Goal: Information Seeking & Learning: Learn about a topic

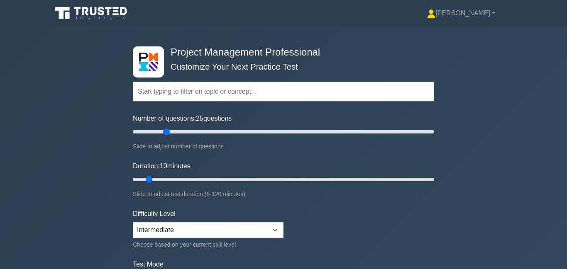
type input "25"
click at [167, 131] on input "Number of questions: 25 questions" at bounding box center [283, 132] width 301 height 10
drag, startPoint x: 150, startPoint y: 178, endPoint x: 196, endPoint y: 178, distance: 46.5
type input "30"
click at [196, 178] on input "Duration: 30 minutes" at bounding box center [283, 180] width 301 height 10
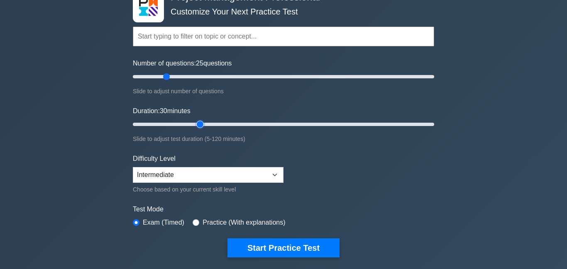
scroll to position [56, 0]
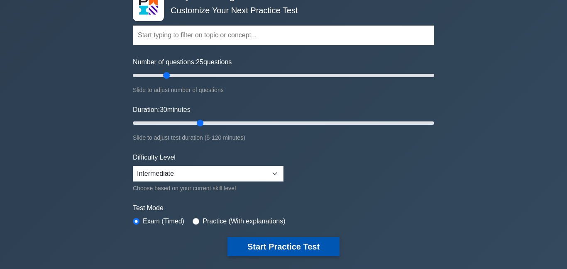
click at [256, 247] on button "Start Practice Test" at bounding box center [283, 246] width 112 height 19
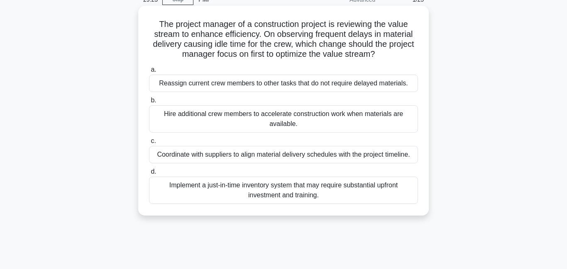
scroll to position [44, 0]
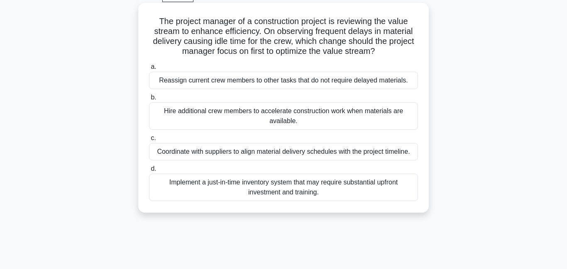
click at [281, 153] on div "Coordinate with suppliers to align material delivery schedules with the project…" at bounding box center [283, 151] width 269 height 17
click at [149, 141] on input "c. Coordinate with suppliers to align material delivery schedules with the proj…" at bounding box center [149, 138] width 0 height 5
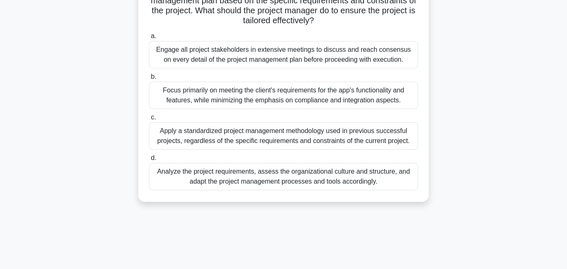
scroll to position [118, 0]
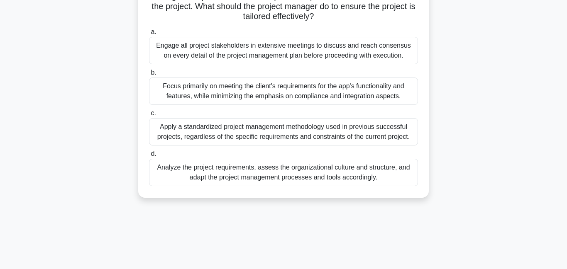
click at [264, 172] on div "Analyze the project requirements, assess the organizational culture and structu…" at bounding box center [283, 172] width 269 height 27
click at [149, 157] on input "d. Analyze the project requirements, assess the organizational culture and stru…" at bounding box center [149, 153] width 0 height 5
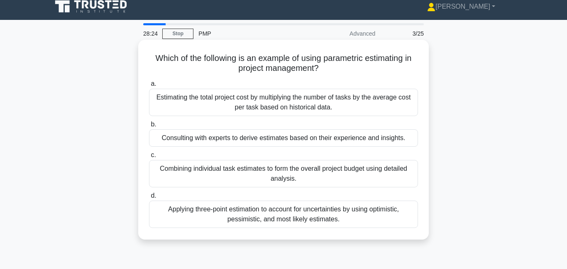
scroll to position [0, 0]
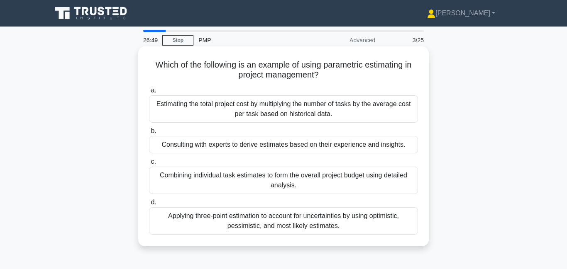
click at [319, 101] on div "Estimating the total project cost by multiplying the number of tasks by the ave…" at bounding box center [283, 108] width 269 height 27
click at [149, 93] on input "a. Estimating the total project cost by multiplying the number of tasks by the …" at bounding box center [149, 90] width 0 height 5
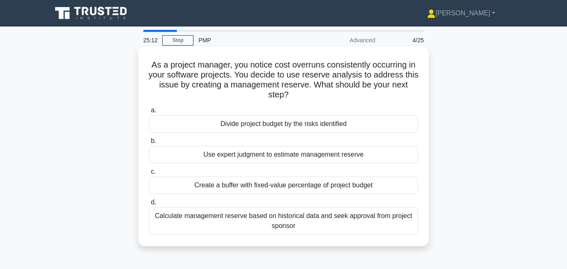
click at [315, 222] on div "Calculate management reserve based on historical data and seek approval from pr…" at bounding box center [283, 221] width 269 height 27
click at [149, 205] on input "d. Calculate management reserve based on historical data and seek approval from…" at bounding box center [149, 202] width 0 height 5
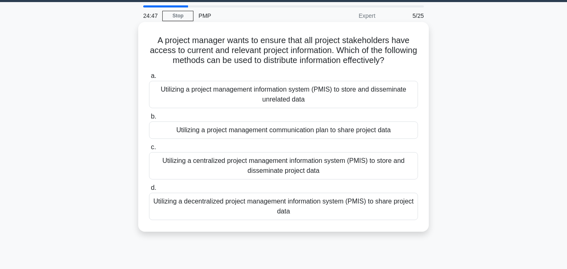
scroll to position [30, 0]
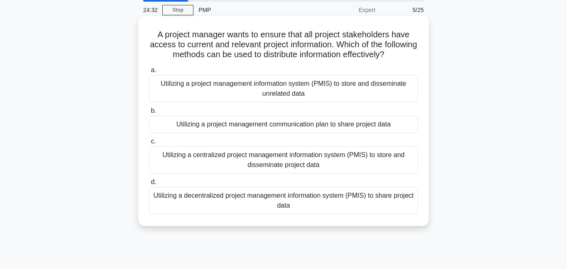
click at [290, 168] on div "Utilizing a centralized project management information system (PMIS) to store a…" at bounding box center [283, 160] width 269 height 27
click at [149, 144] on input "c. Utilizing a centralized project management information system (PMIS) to stor…" at bounding box center [149, 141] width 0 height 5
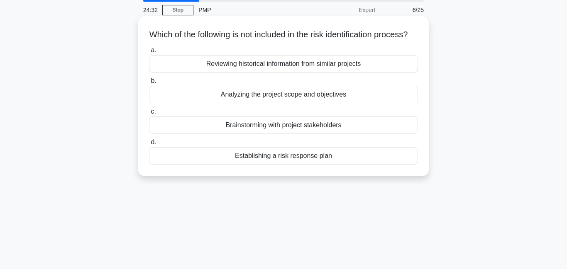
scroll to position [0, 0]
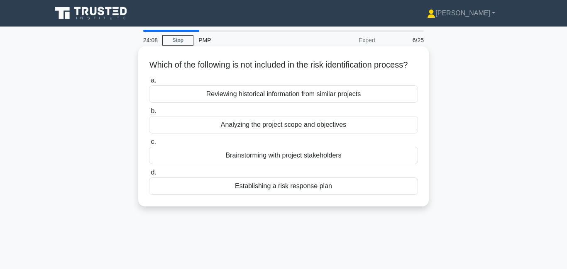
click at [315, 195] on div "Establishing a risk response plan" at bounding box center [283, 186] width 269 height 17
click at [149, 176] on input "d. Establishing a risk response plan" at bounding box center [149, 172] width 0 height 5
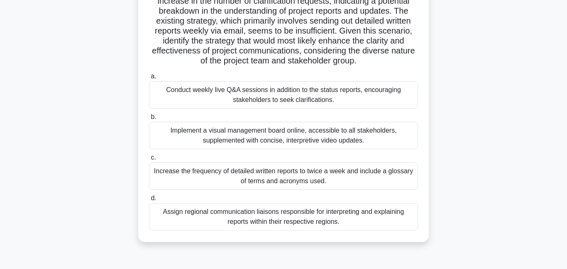
scroll to position [119, 0]
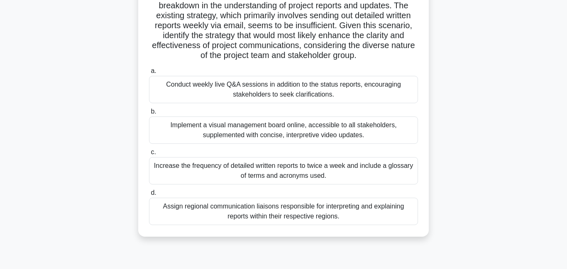
click at [292, 92] on div "Conduct weekly live Q&A sessions in addition to the status reports, encouraging…" at bounding box center [283, 89] width 269 height 27
click at [149, 74] on input "a. Conduct weekly live Q&A sessions in addition to the status reports, encourag…" at bounding box center [149, 70] width 0 height 5
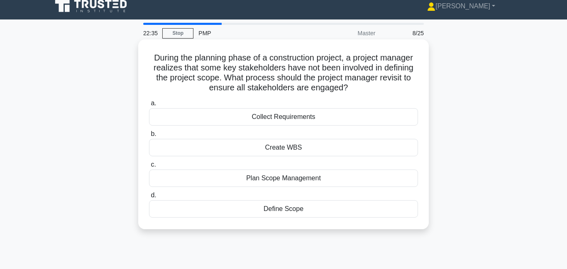
scroll to position [0, 0]
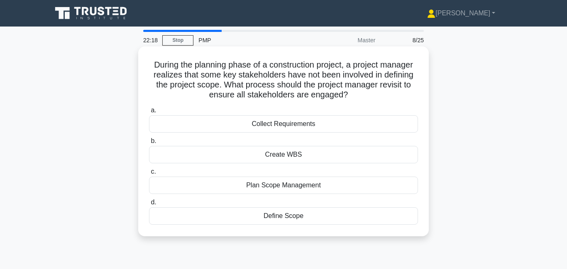
click at [280, 127] on div "Collect Requirements" at bounding box center [283, 123] width 269 height 17
click at [149, 113] on input "a. Collect Requirements" at bounding box center [149, 110] width 0 height 5
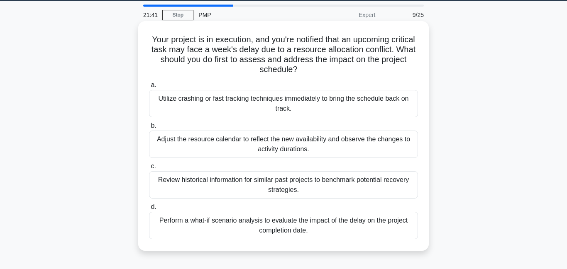
scroll to position [28, 0]
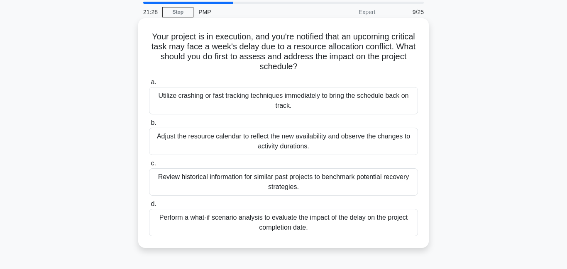
click at [213, 226] on div "Perform a what-if scenario analysis to evaluate the impact of the delay on the …" at bounding box center [283, 222] width 269 height 27
click at [149, 207] on input "d. Perform a what-if scenario analysis to evaluate the impact of the delay on t…" at bounding box center [149, 204] width 0 height 5
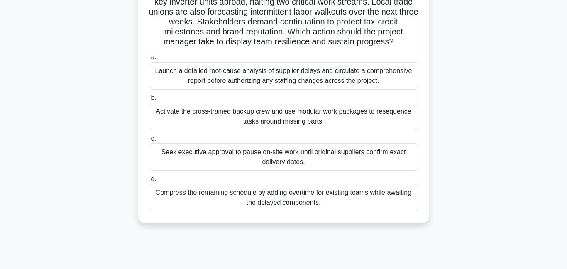
scroll to position [87, 0]
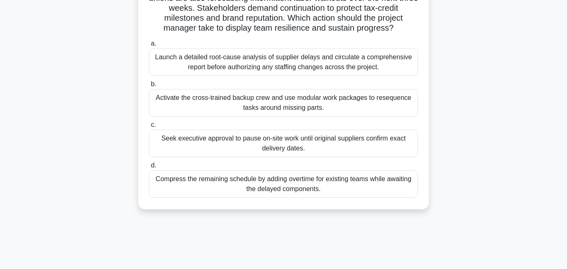
click at [256, 107] on div "Activate the cross-trained backup crew and use modular work packages to reseque…" at bounding box center [283, 102] width 269 height 27
click at [149, 87] on input "b. Activate the cross-trained backup crew and use modular work packages to rese…" at bounding box center [149, 84] width 0 height 5
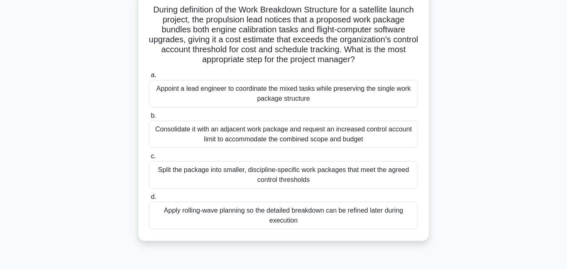
scroll to position [58, 0]
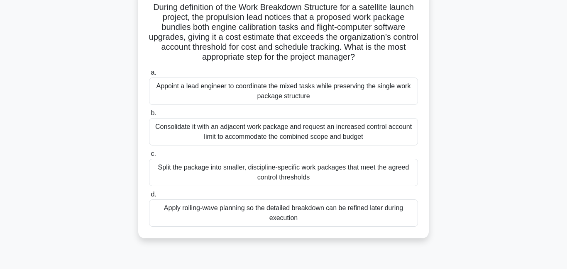
click at [289, 176] on div "Split the package into smaller, discipline-specific work packages that meet the…" at bounding box center [283, 172] width 269 height 27
click at [149, 157] on input "c. Split the package into smaller, discipline-specific work packages that meet …" at bounding box center [149, 153] width 0 height 5
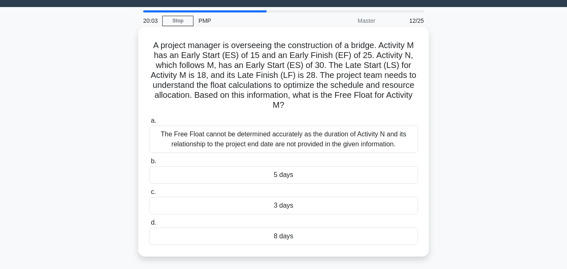
scroll to position [0, 0]
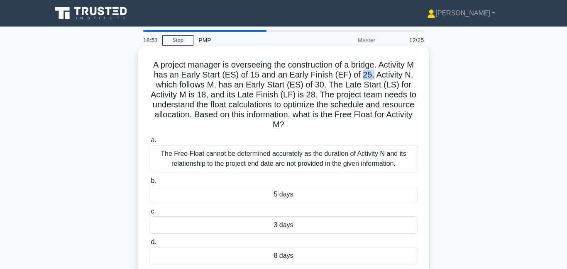
drag, startPoint x: 361, startPoint y: 76, endPoint x: 373, endPoint y: 76, distance: 12.0
click at [373, 76] on h5 "A project manager is overseeing the construction of a bridge. Activity M has an…" at bounding box center [283, 95] width 271 height 71
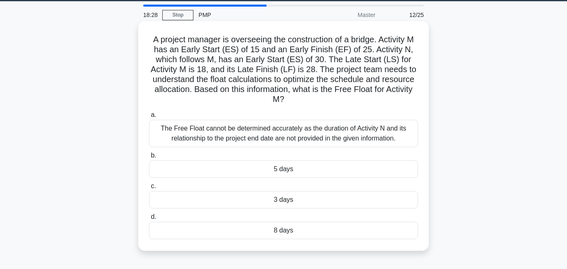
click at [296, 169] on div "5 days" at bounding box center [283, 169] width 269 height 17
click at [149, 159] on input "b. 5 days" at bounding box center [149, 155] width 0 height 5
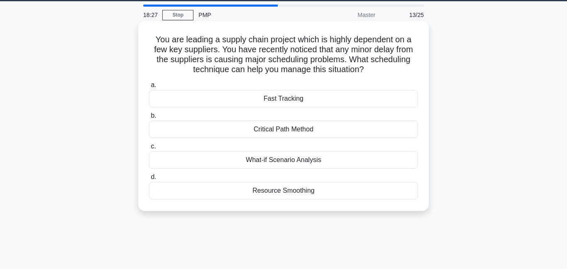
scroll to position [0, 0]
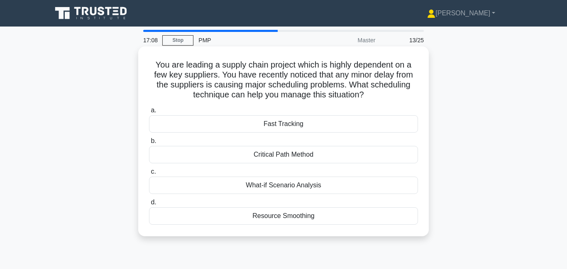
click at [324, 214] on div "Resource Smoothing" at bounding box center [283, 216] width 269 height 17
click at [149, 205] on input "d. Resource Smoothing" at bounding box center [149, 202] width 0 height 5
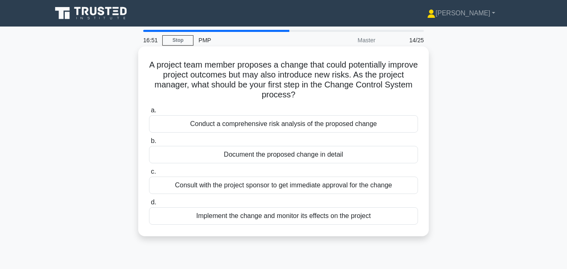
click at [269, 127] on div "Conduct a comprehensive risk analysis of the proposed change" at bounding box center [283, 123] width 269 height 17
click at [149, 113] on input "a. Conduct a comprehensive risk analysis of the proposed change" at bounding box center [149, 110] width 0 height 5
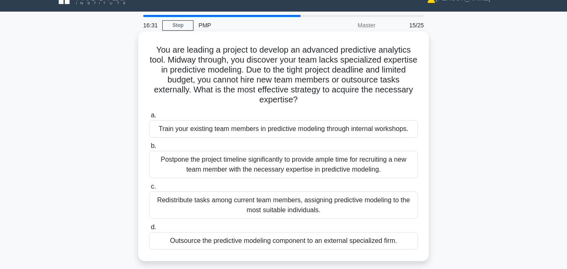
scroll to position [20, 0]
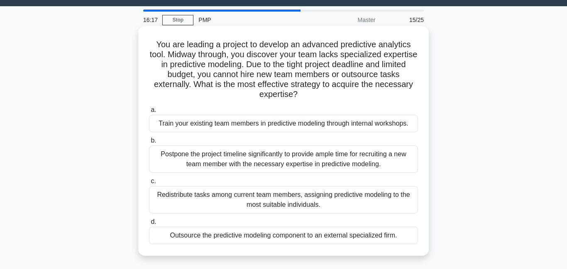
click at [269, 127] on div "Train your existing team members in predictive modeling through internal worksh…" at bounding box center [283, 123] width 269 height 17
click at [149, 113] on input "a. Train your existing team members in predictive modeling through internal wor…" at bounding box center [149, 110] width 0 height 5
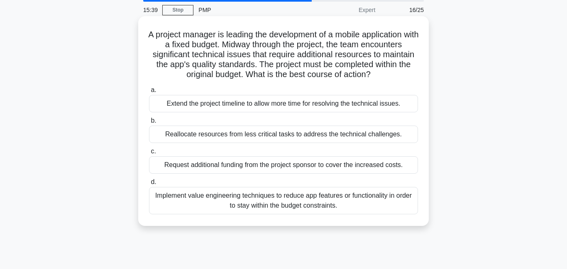
scroll to position [34, 0]
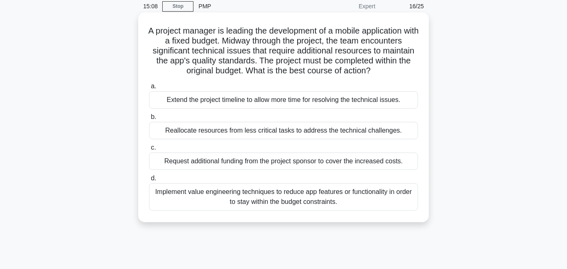
click at [282, 201] on div "Implement value engineering techniques to reduce app features or functionality …" at bounding box center [283, 196] width 269 height 27
click at [149, 181] on input "d. Implement value engineering techniques to reduce app features or functionali…" at bounding box center [149, 178] width 0 height 5
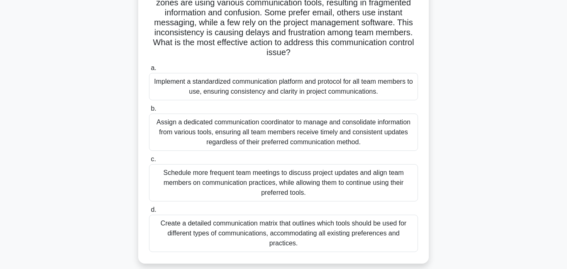
scroll to position [95, 0]
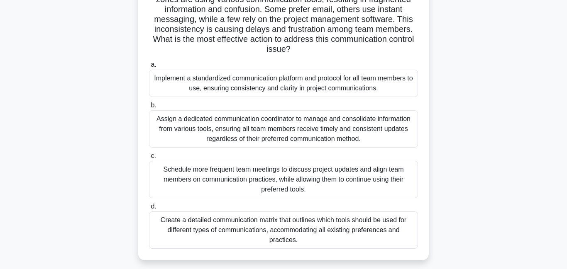
click at [233, 85] on div "Implement a standardized communication platform and protocol for all team membe…" at bounding box center [283, 83] width 269 height 27
click at [149, 68] on input "a. Implement a standardized communication platform and protocol for all team me…" at bounding box center [149, 64] width 0 height 5
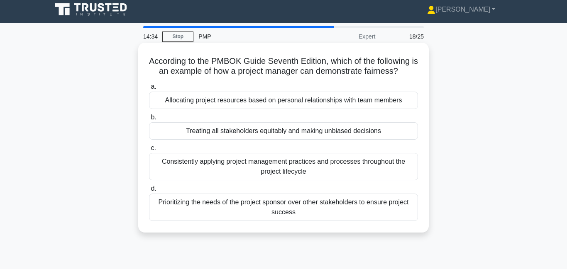
scroll to position [0, 0]
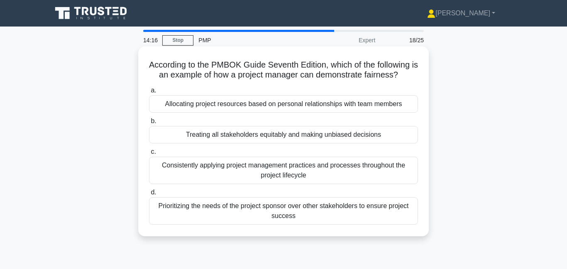
click at [227, 134] on div "Treating all stakeholders equitably and making unbiased decisions" at bounding box center [283, 134] width 269 height 17
click at [149, 124] on input "b. Treating all stakeholders equitably and making unbiased decisions" at bounding box center [149, 121] width 0 height 5
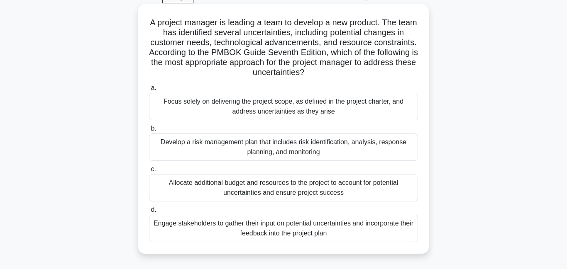
scroll to position [47, 0]
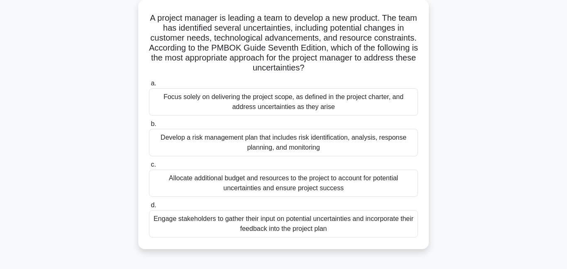
click at [231, 143] on div "Develop a risk management plan that includes risk identification, analysis, res…" at bounding box center [283, 142] width 269 height 27
click at [275, 146] on div "Develop a risk management plan that includes risk identification, analysis, res…" at bounding box center [283, 142] width 269 height 27
click at [149, 127] on input "b. Develop a risk management plan that includes risk identification, analysis, …" at bounding box center [149, 124] width 0 height 5
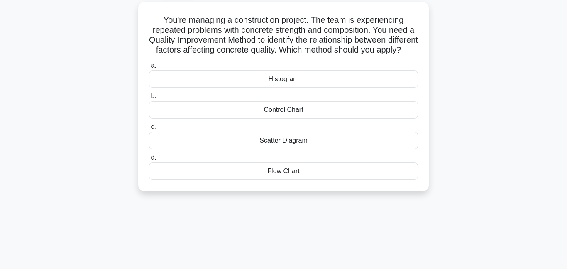
scroll to position [0, 0]
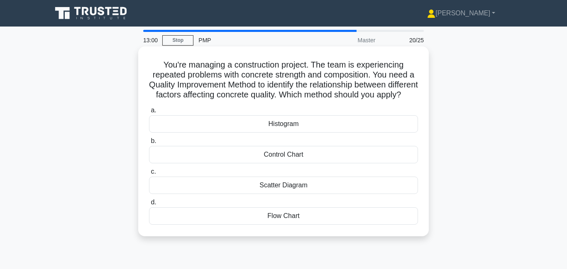
click at [270, 194] on div "Scatter Diagram" at bounding box center [283, 185] width 269 height 17
click at [149, 175] on input "c. Scatter Diagram" at bounding box center [149, 171] width 0 height 5
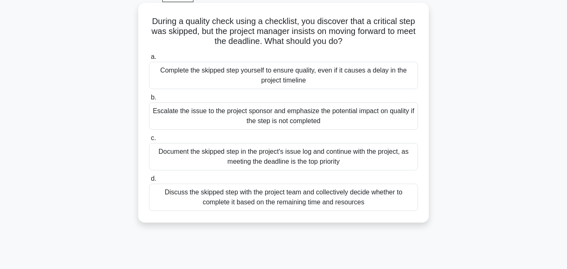
scroll to position [42, 0]
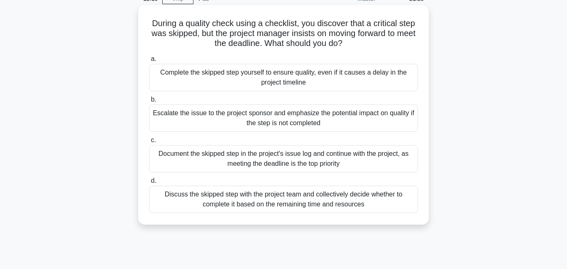
click at [272, 118] on div "Escalate the issue to the project sponsor and emphasize the potential impact on…" at bounding box center [283, 118] width 269 height 27
click at [149, 103] on input "b. Escalate the issue to the project sponsor and emphasize the potential impact…" at bounding box center [149, 99] width 0 height 5
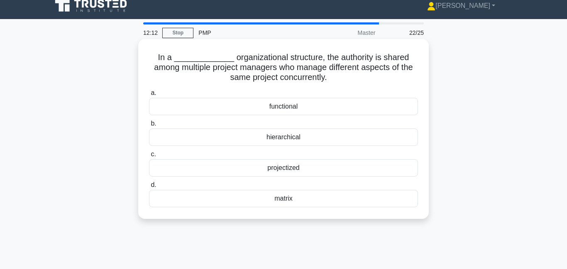
scroll to position [0, 0]
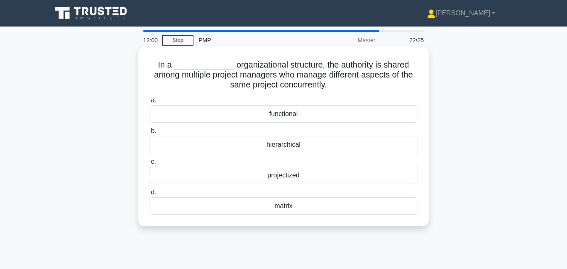
click at [252, 180] on div "projectized" at bounding box center [283, 175] width 269 height 17
click at [149, 165] on input "c. projectized" at bounding box center [149, 161] width 0 height 5
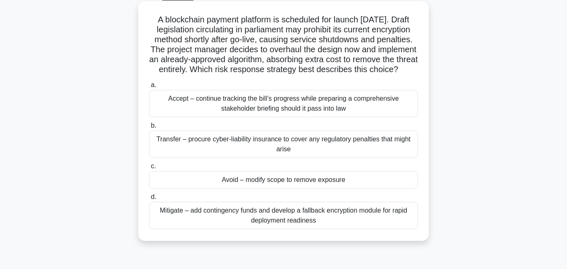
scroll to position [58, 0]
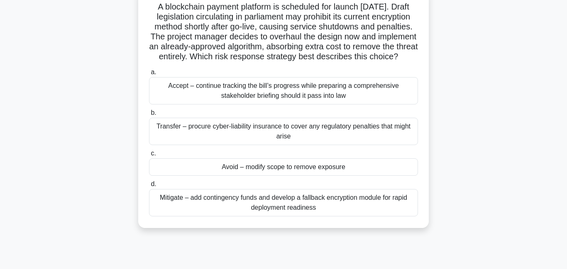
click at [282, 176] on div "Avoid – modify scope to remove exposure" at bounding box center [283, 167] width 269 height 17
click at [149, 156] on input "c. Avoid – modify scope to remove exposure" at bounding box center [149, 153] width 0 height 5
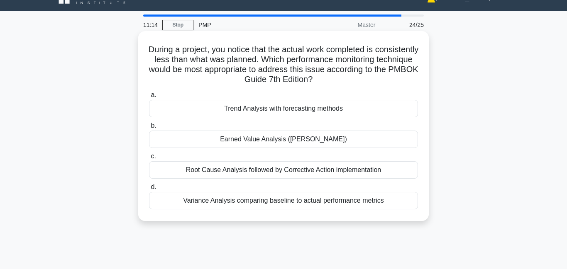
scroll to position [21, 0]
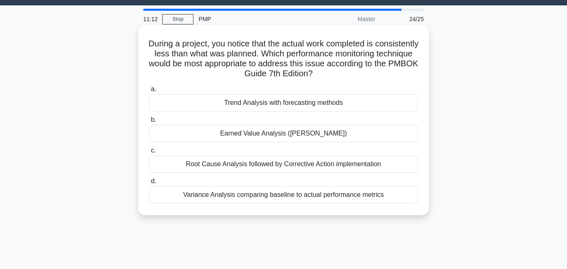
click at [290, 163] on div "Root Cause Analysis followed by Corrective Action implementation" at bounding box center [283, 164] width 269 height 17
click at [149, 154] on input "c. Root Cause Analysis followed by Corrective Action implementation" at bounding box center [149, 150] width 0 height 5
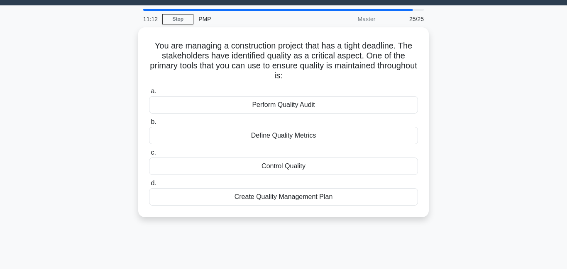
scroll to position [0, 0]
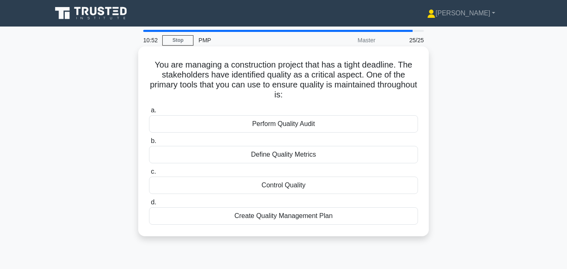
click at [275, 126] on div "Perform Quality Audit" at bounding box center [283, 123] width 269 height 17
click at [149, 113] on input "a. Perform Quality Audit" at bounding box center [149, 110] width 0 height 5
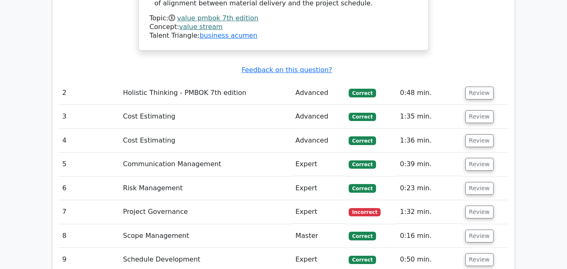
scroll to position [1119, 0]
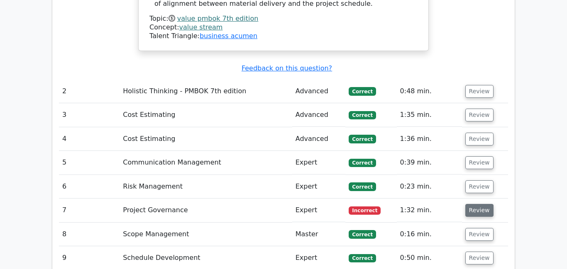
click at [476, 204] on button "Review" at bounding box center [479, 210] width 28 height 13
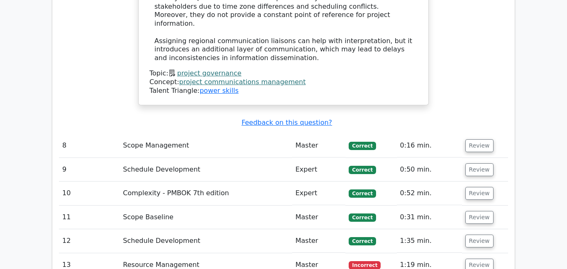
scroll to position [1857, 0]
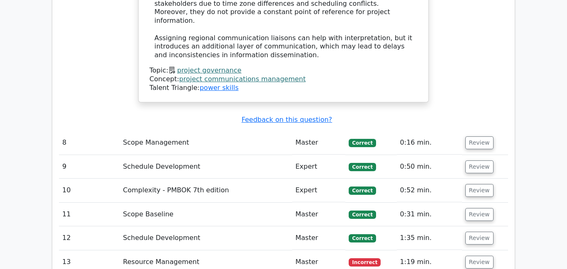
drag, startPoint x: 474, startPoint y: 166, endPoint x: 446, endPoint y: 170, distance: 28.5
click at [474, 256] on button "Review" at bounding box center [479, 262] width 28 height 13
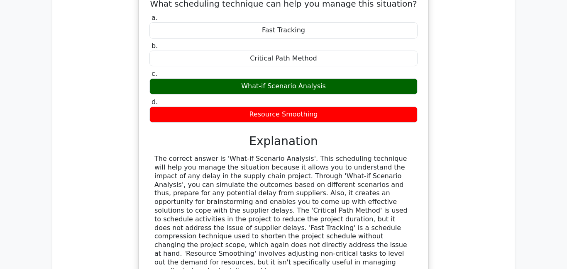
scroll to position [2185, 0]
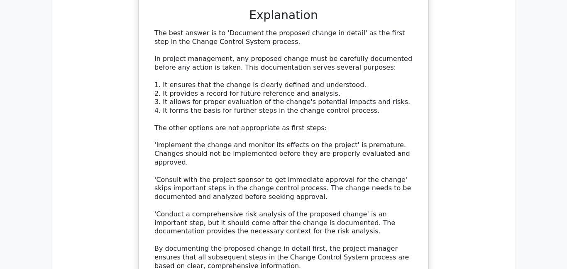
scroll to position [2778, 0]
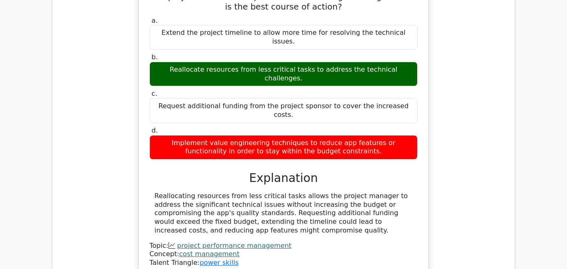
scroll to position [3297, 0]
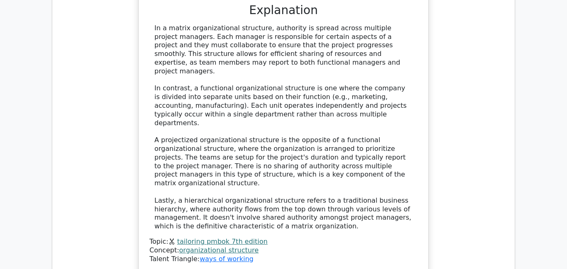
scroll to position [3815, 0]
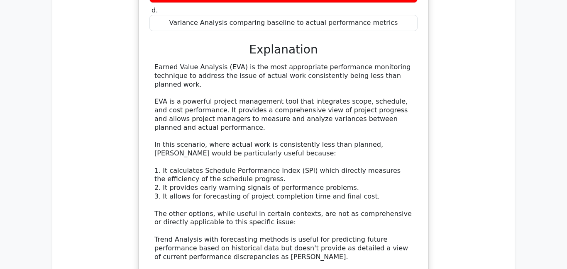
scroll to position [4330, 0]
